Goal: Task Accomplishment & Management: Manage account settings

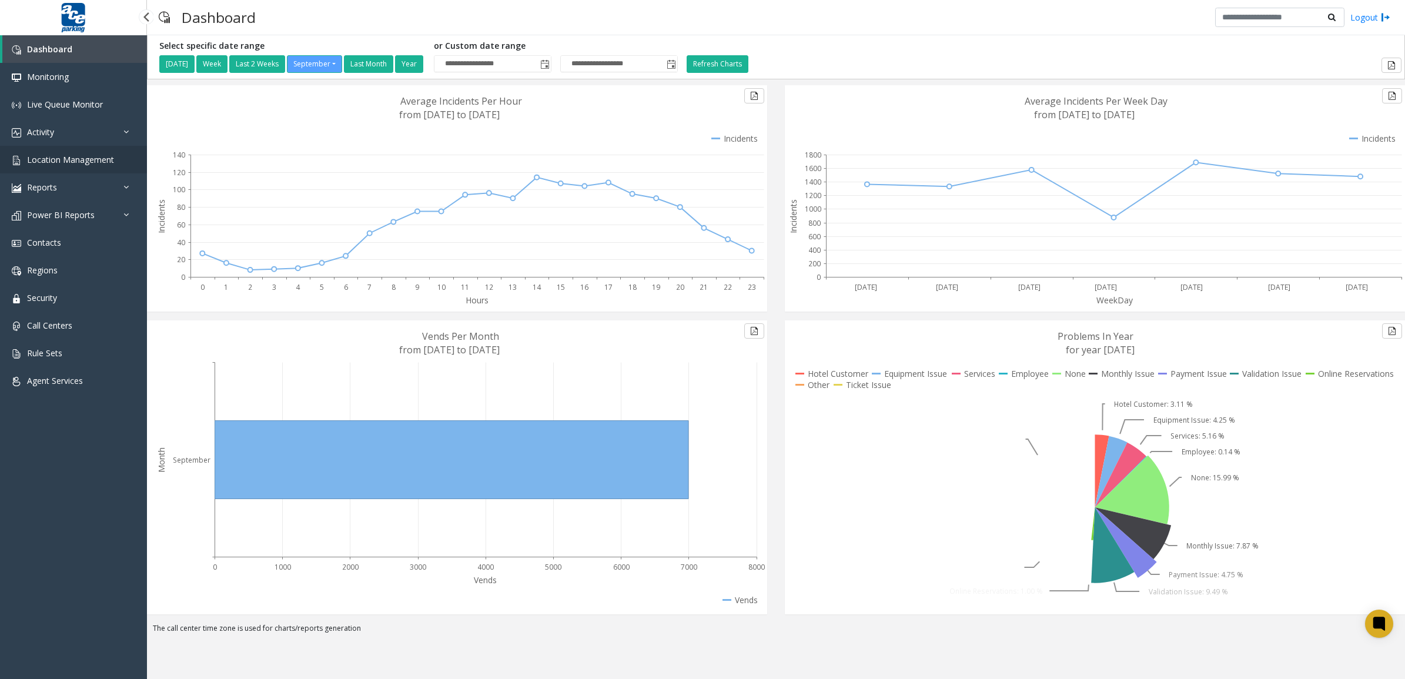
click at [75, 166] on link "Location Management" at bounding box center [73, 160] width 147 height 28
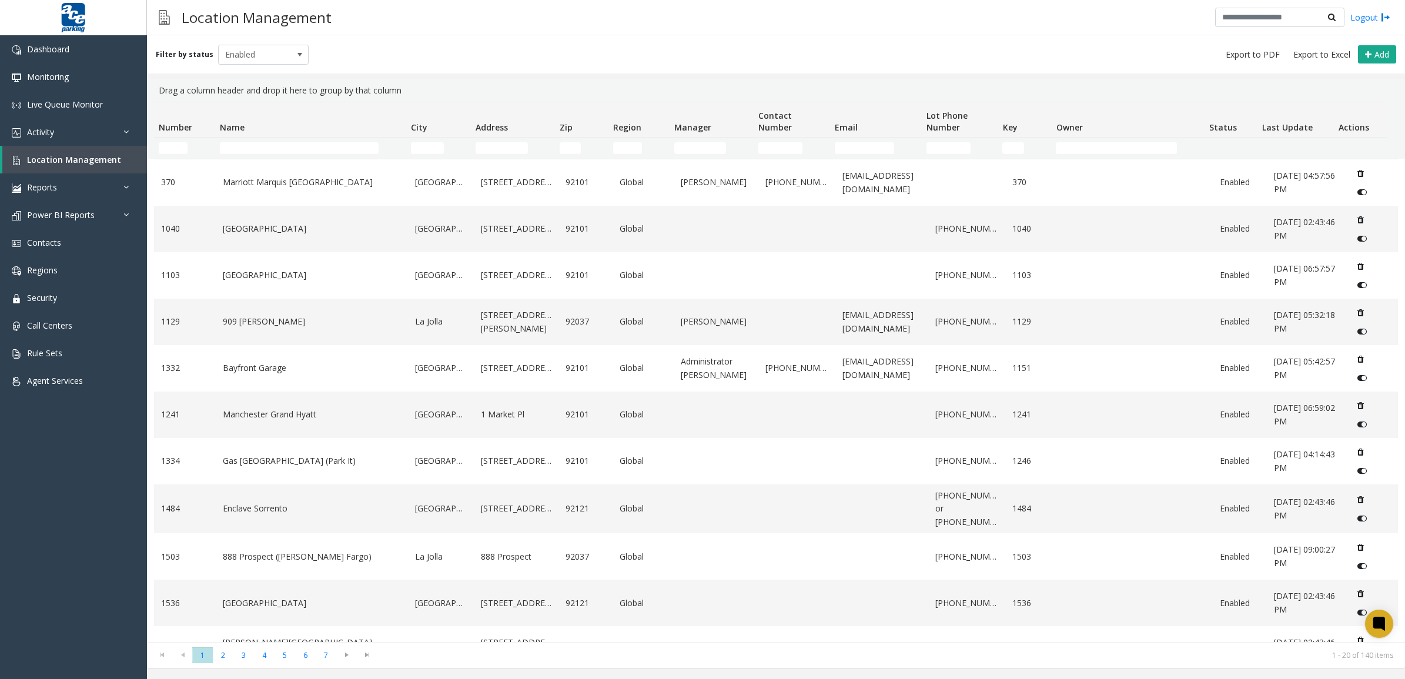
click at [294, 155] on td "Name Filter" at bounding box center [310, 148] width 191 height 21
click at [289, 143] on input "Name Filter" at bounding box center [299, 148] width 159 height 12
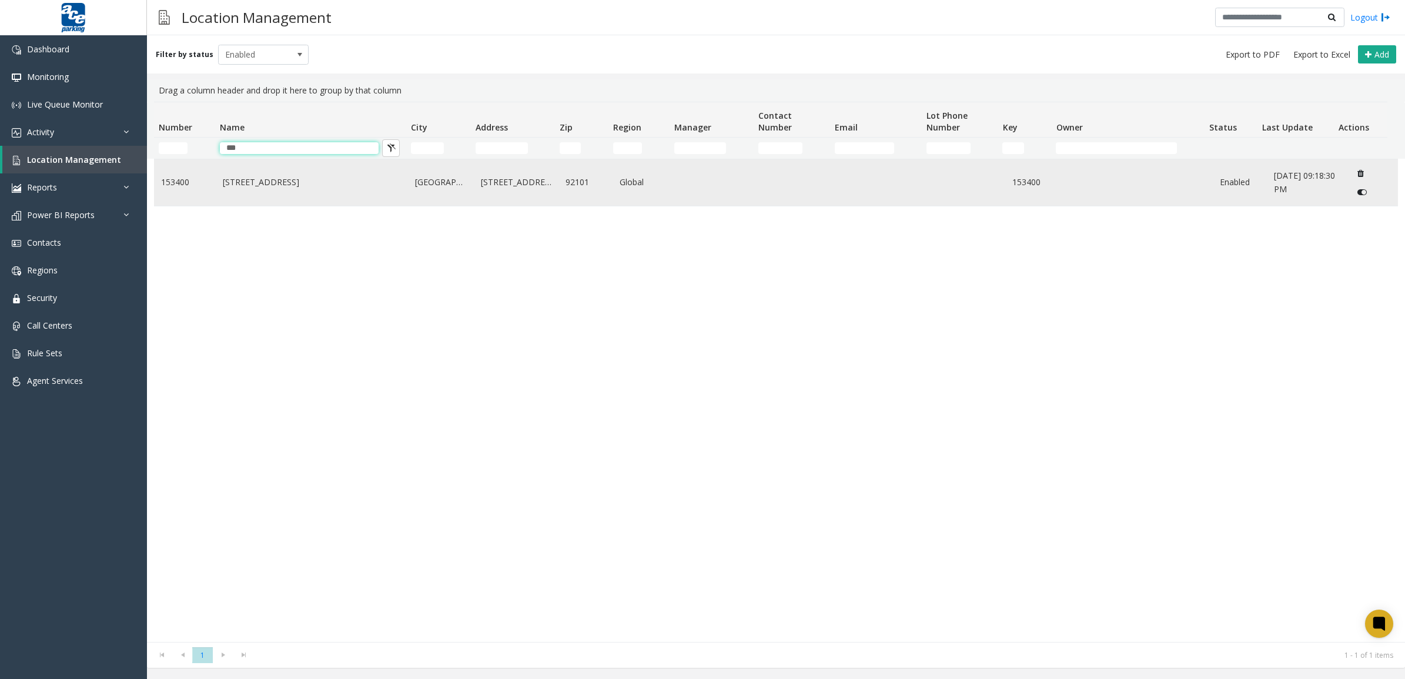
type input "***"
click at [368, 188] on link "[STREET_ADDRESS]" at bounding box center [312, 182] width 179 height 13
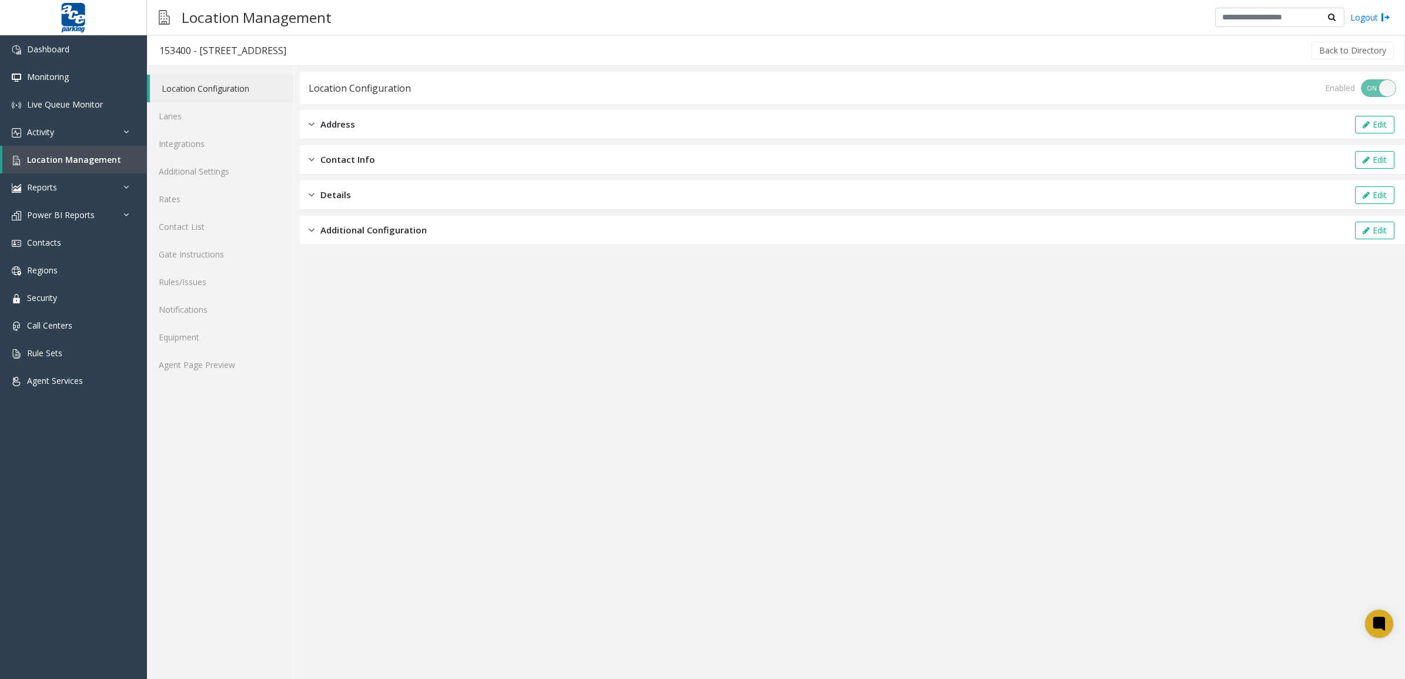
click at [1373, 92] on div "Enabled ON OFF" at bounding box center [1360, 88] width 71 height 18
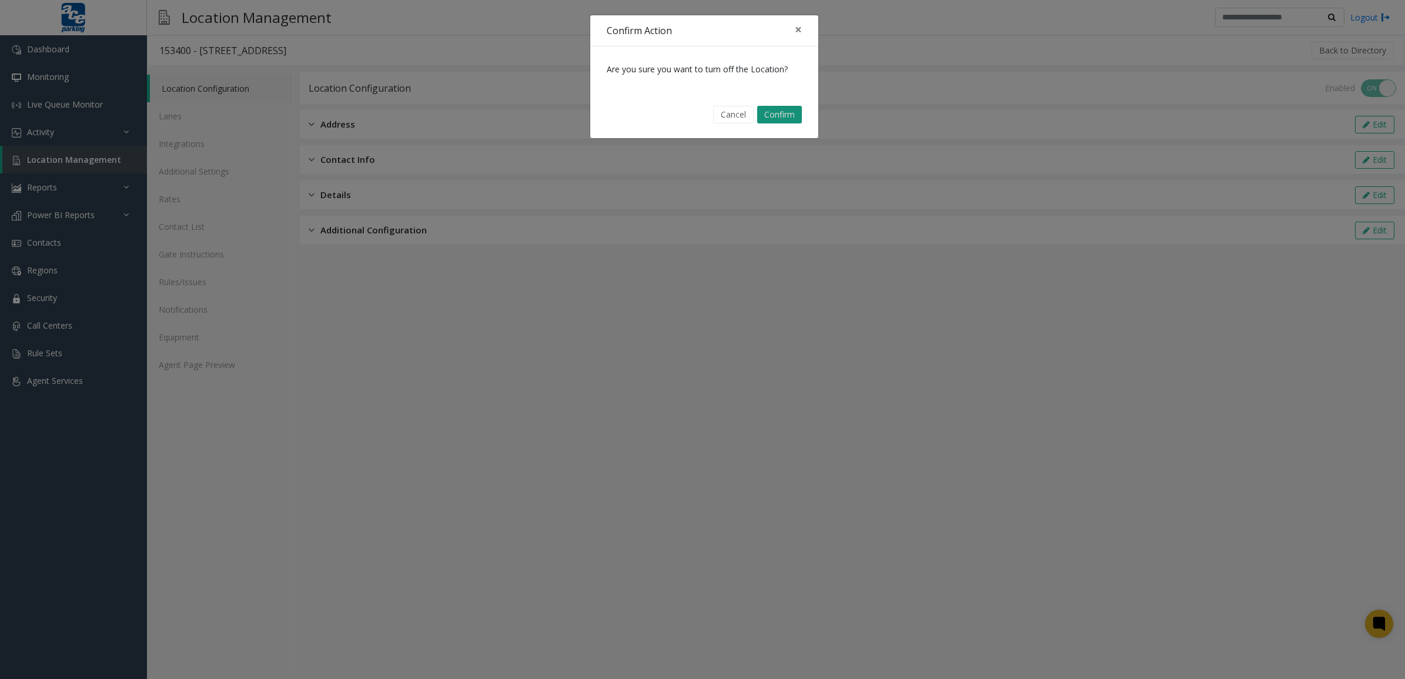
click at [780, 112] on button "Confirm" at bounding box center [779, 115] width 45 height 18
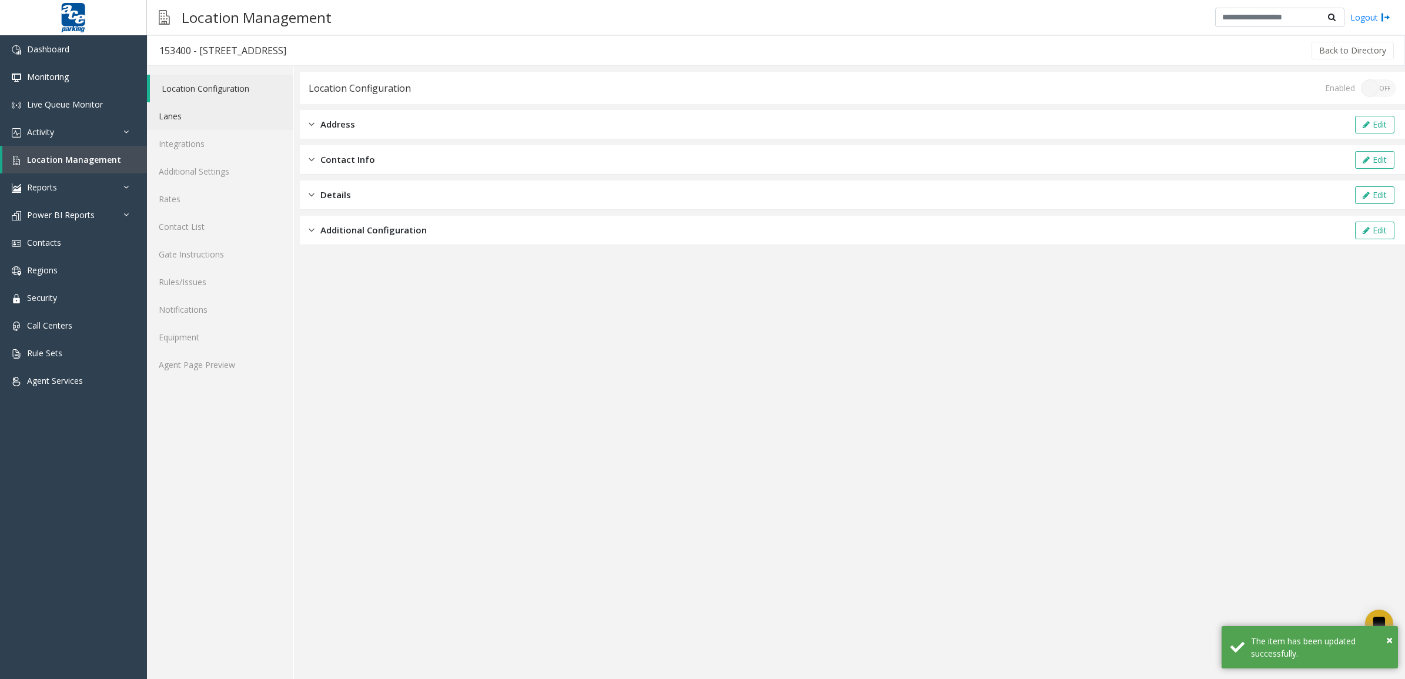
click at [196, 110] on link "Lanes" at bounding box center [220, 116] width 146 height 28
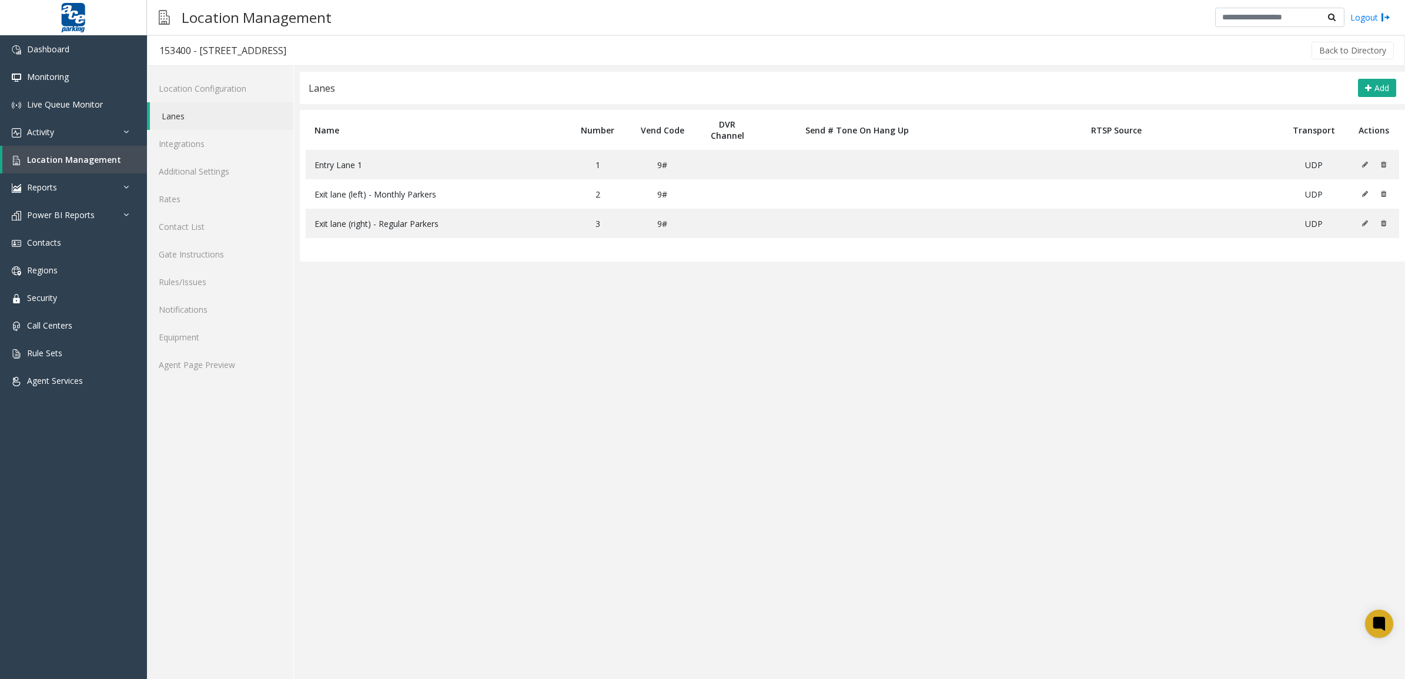
click at [184, 45] on div "153400 - [STREET_ADDRESS]" at bounding box center [222, 50] width 127 height 15
copy div "153400"
click at [192, 371] on link "Agent Page Preview" at bounding box center [220, 365] width 146 height 28
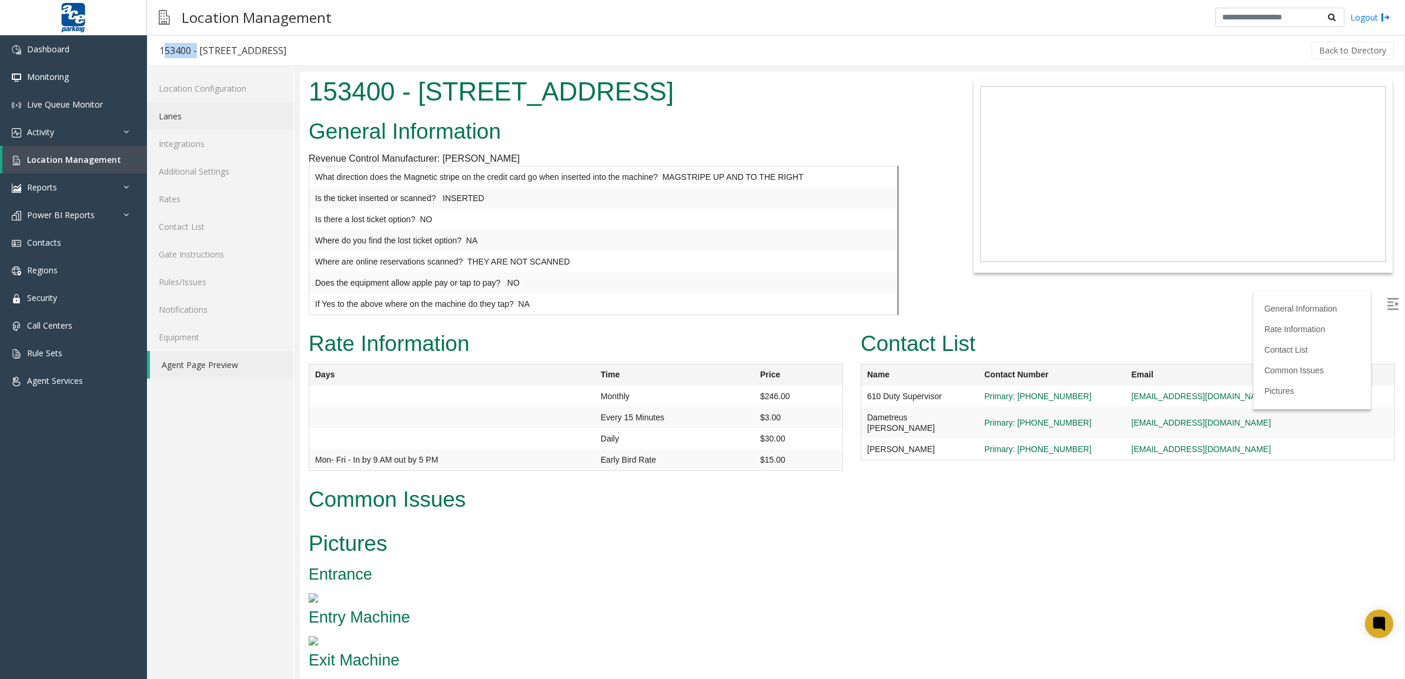
click at [199, 116] on link "Lanes" at bounding box center [220, 116] width 146 height 28
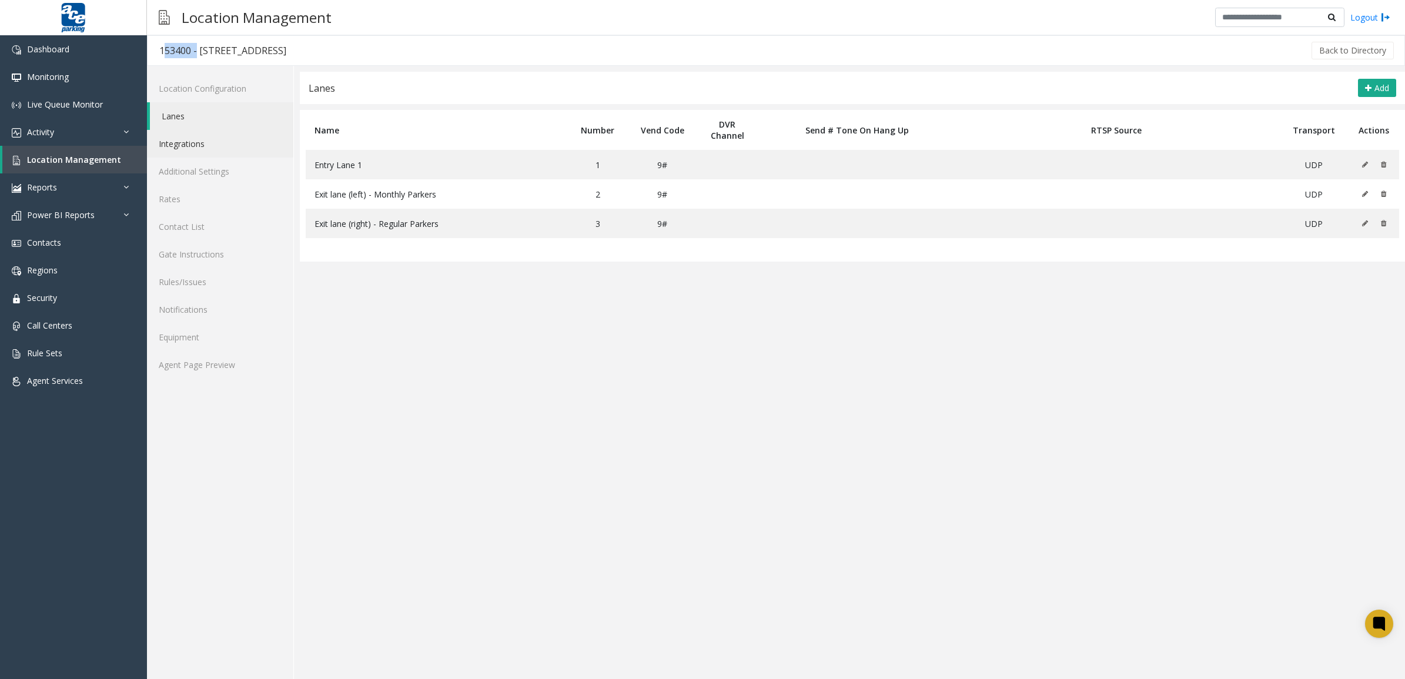
click at [206, 147] on link "Integrations" at bounding box center [220, 144] width 146 height 28
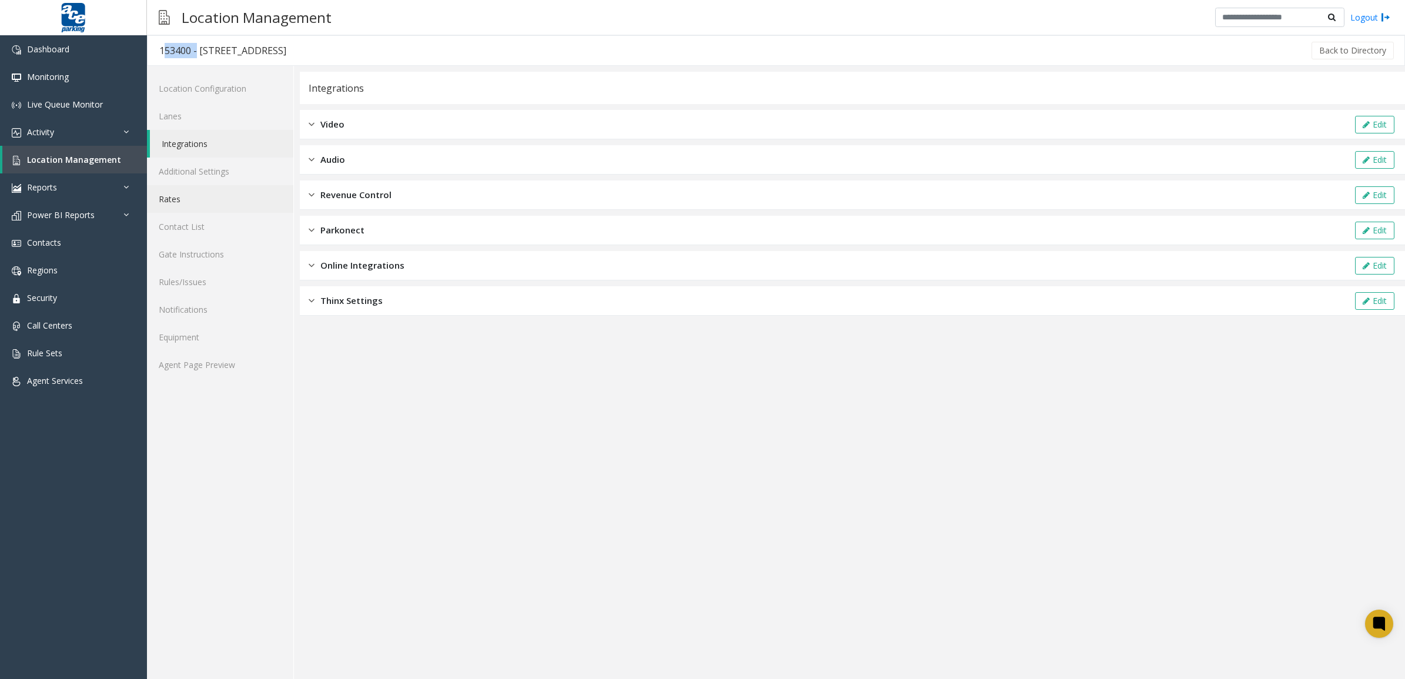
click at [218, 186] on link "Rates" at bounding box center [220, 199] width 146 height 28
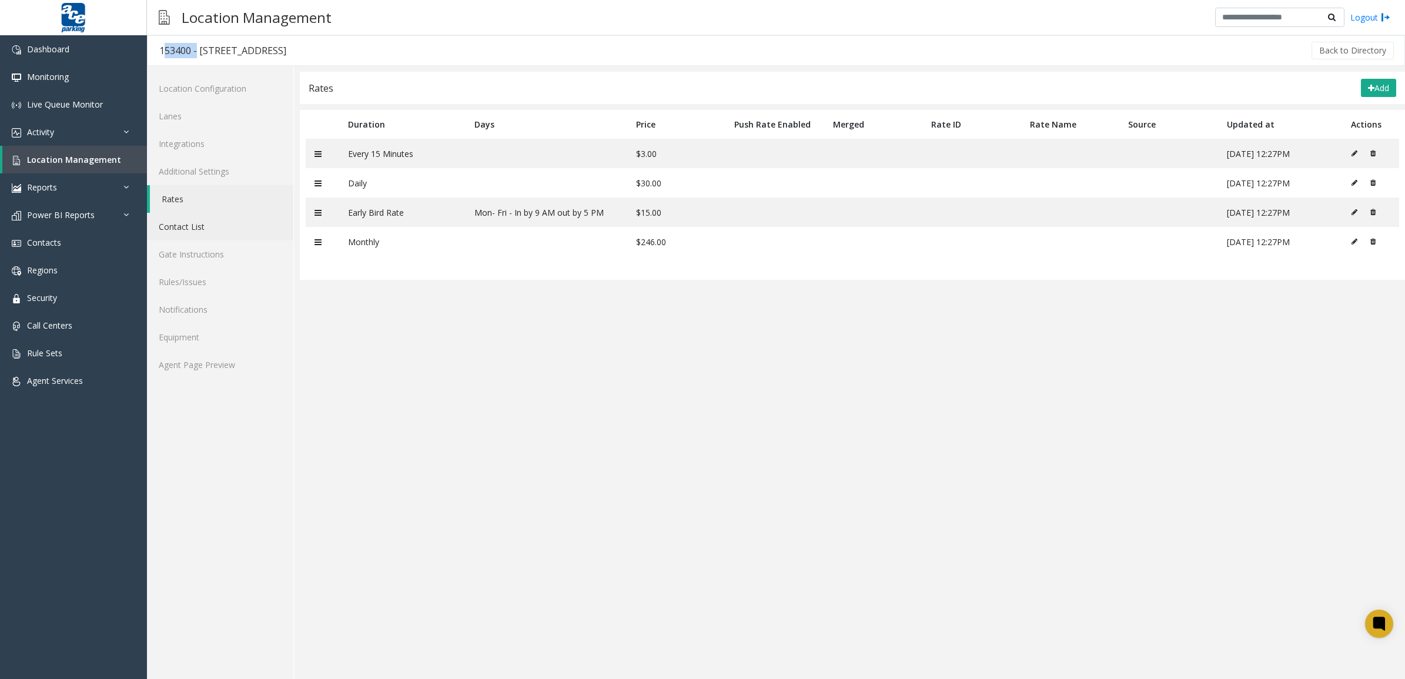
click at [223, 236] on link "Contact List" at bounding box center [220, 227] width 146 height 28
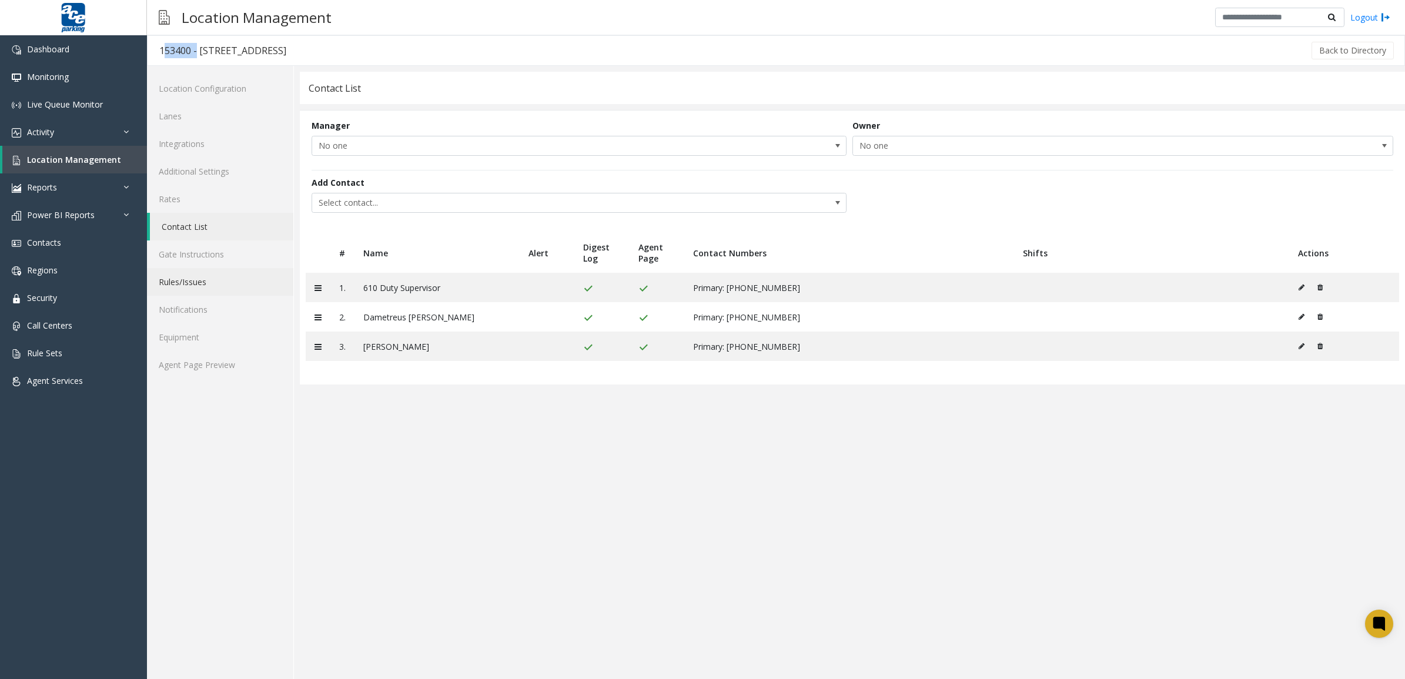
click at [217, 269] on link "Rules/Issues" at bounding box center [220, 282] width 146 height 28
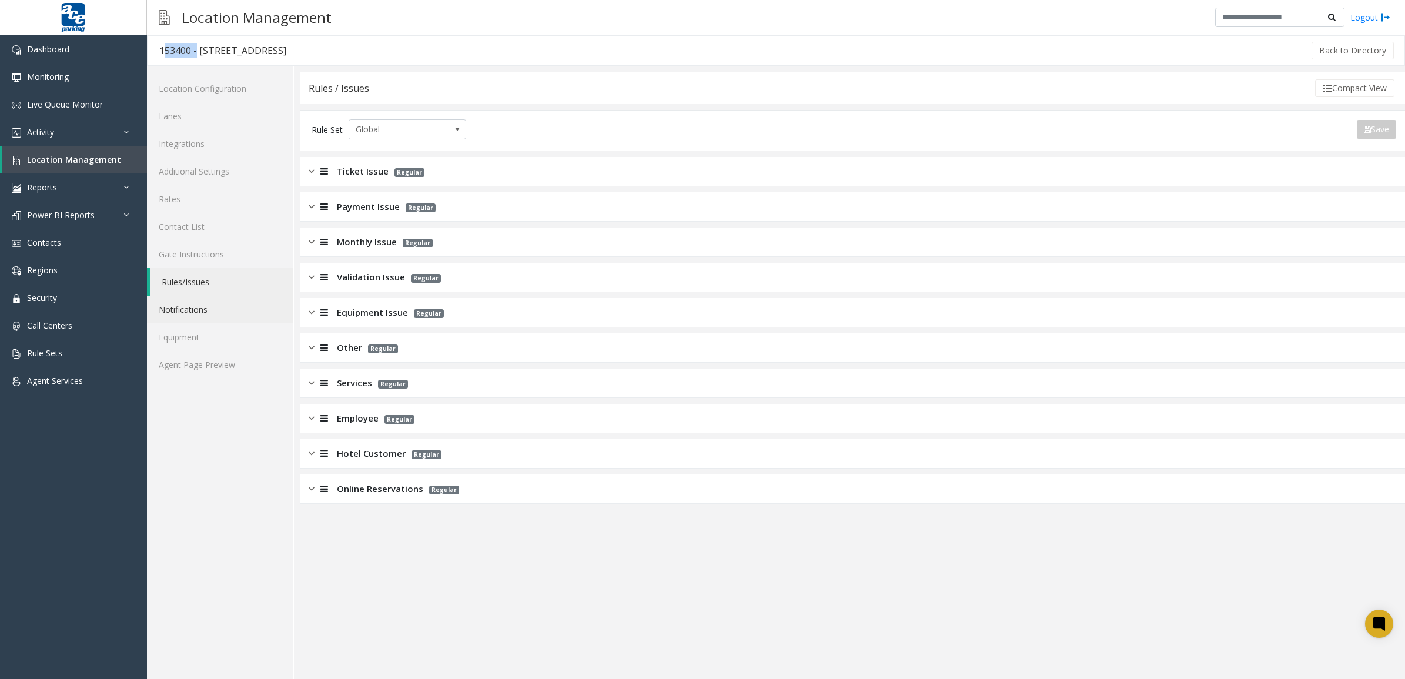
click at [212, 300] on link "Notifications" at bounding box center [220, 310] width 146 height 28
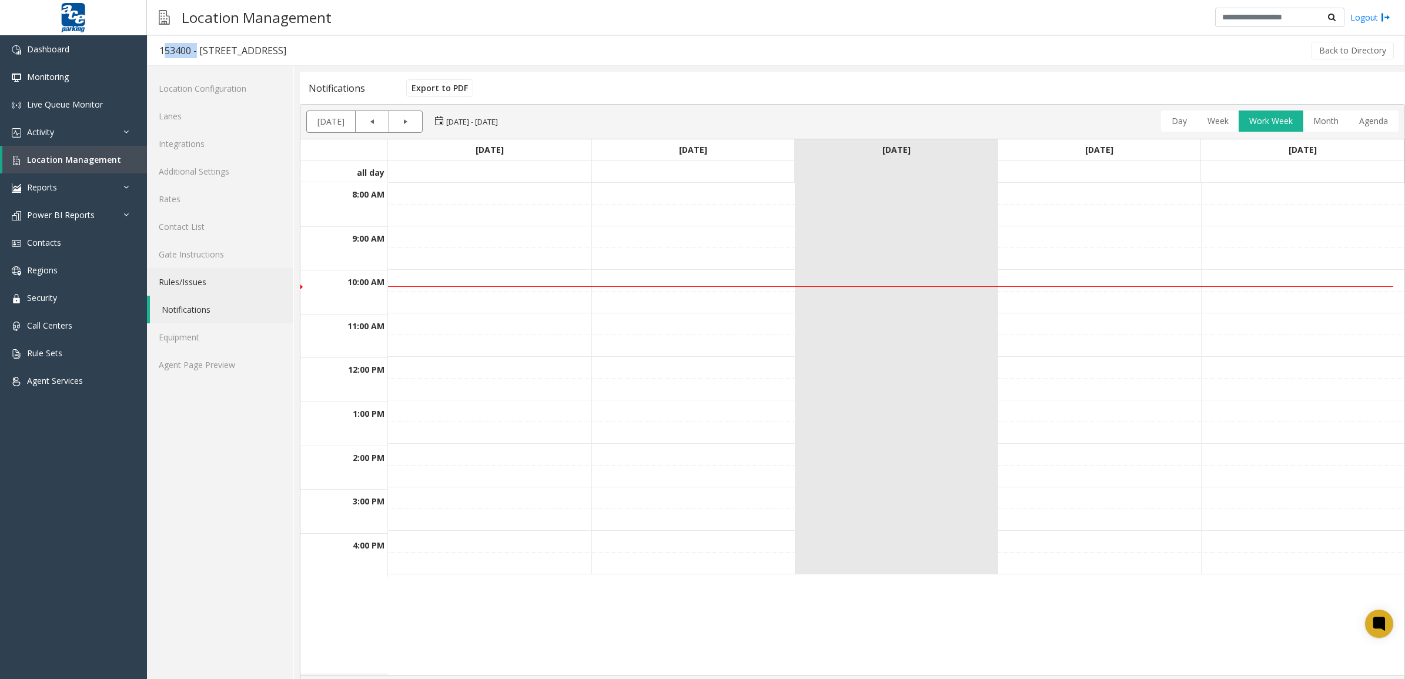
click at [226, 280] on link "Rules/Issues" at bounding box center [220, 282] width 146 height 28
